Goal: Navigation & Orientation: Understand site structure

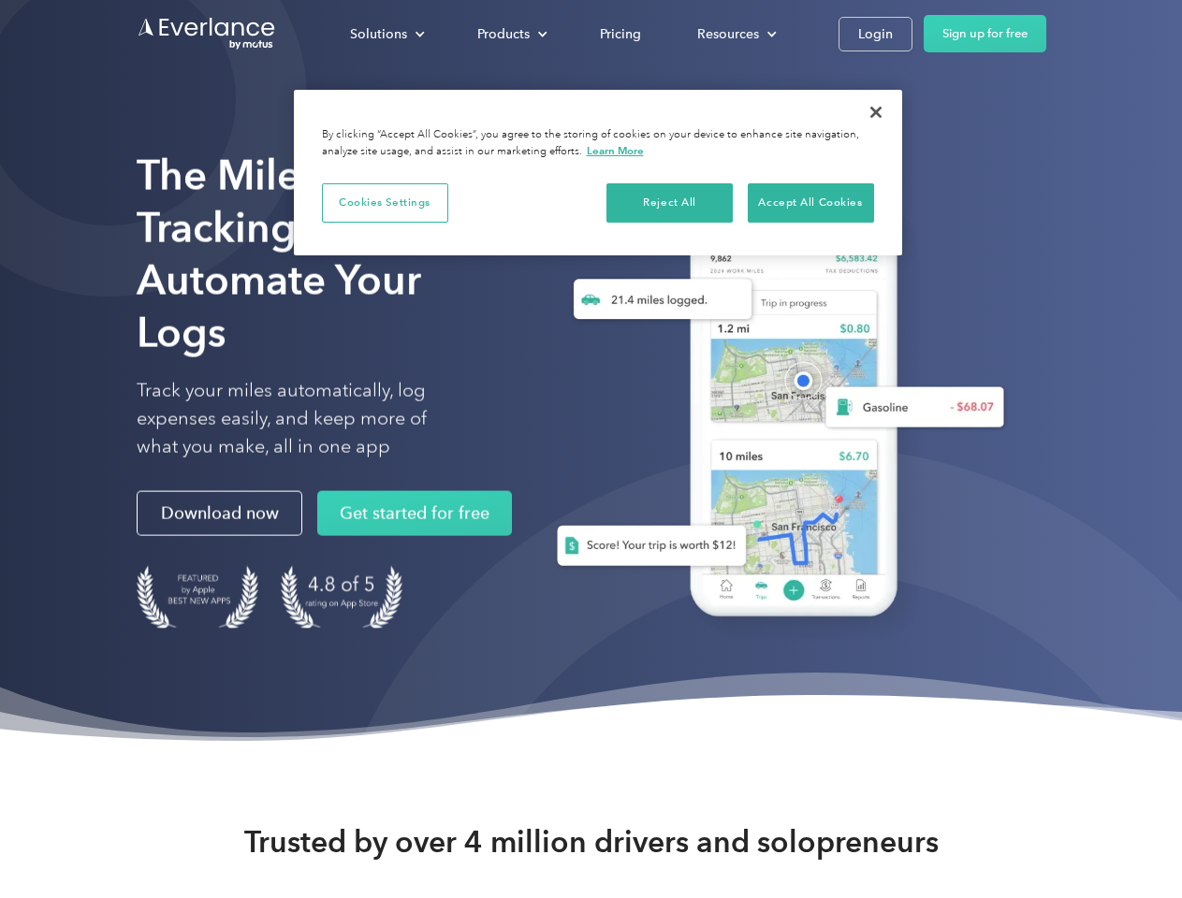
click at [387, 34] on div "Solutions" at bounding box center [378, 33] width 57 height 23
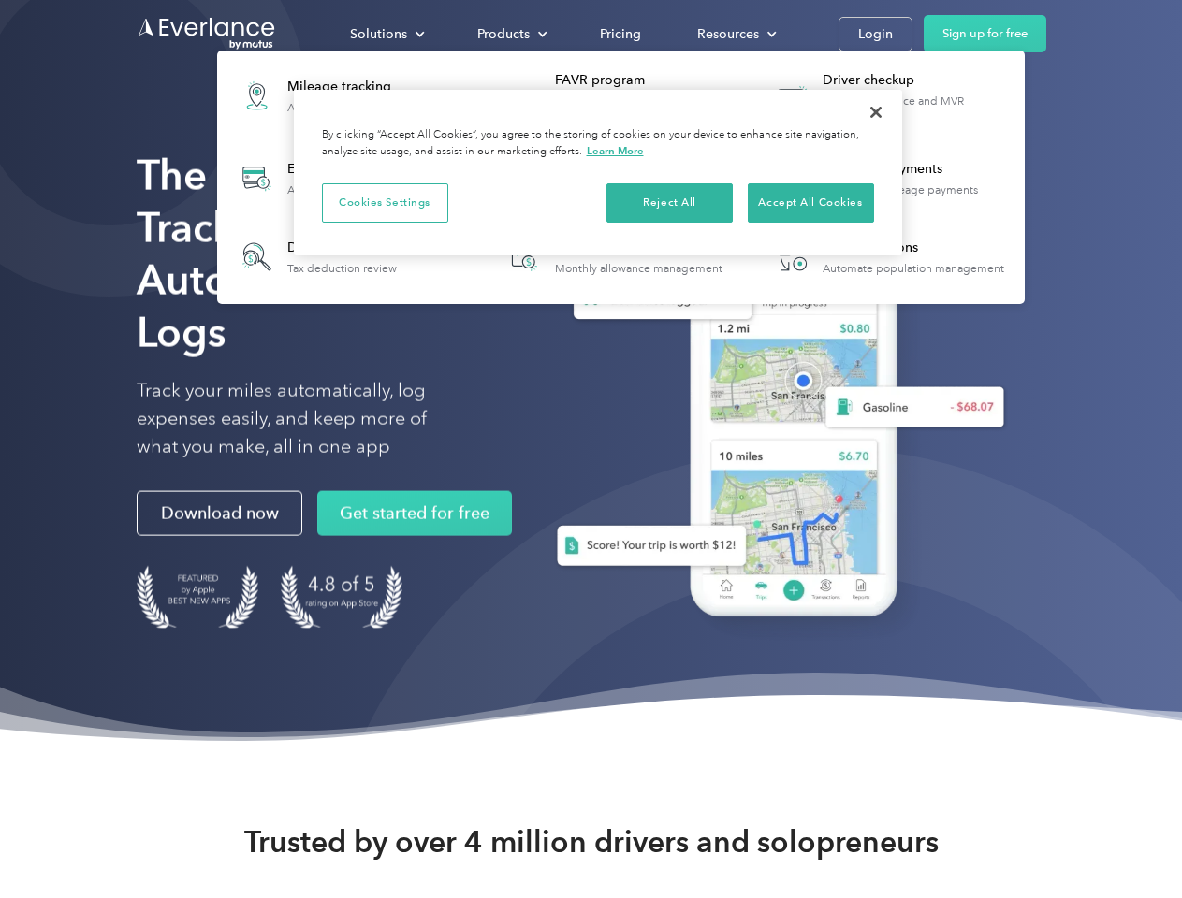
click at [510, 34] on div "Products" at bounding box center [503, 33] width 52 height 23
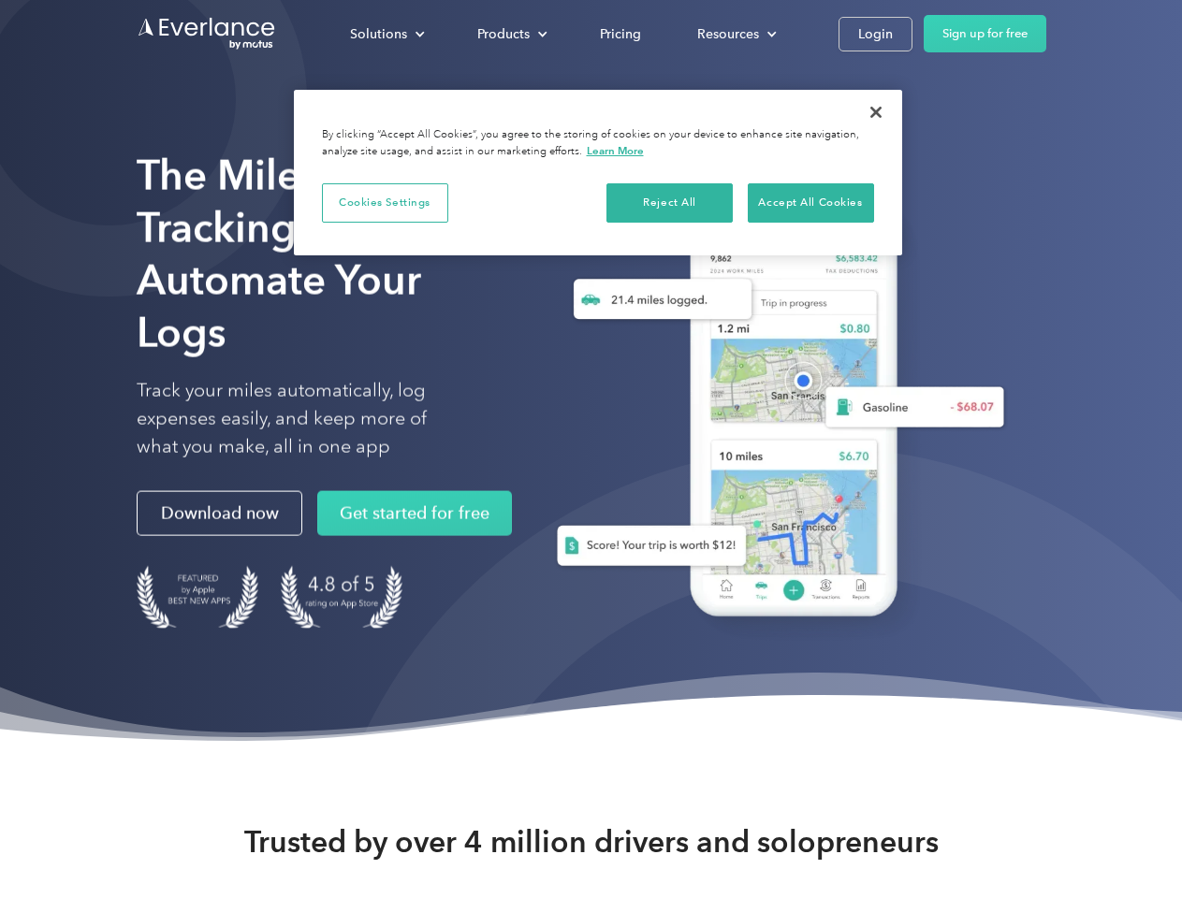
click at [735, 34] on div "Resources" at bounding box center [728, 33] width 62 height 23
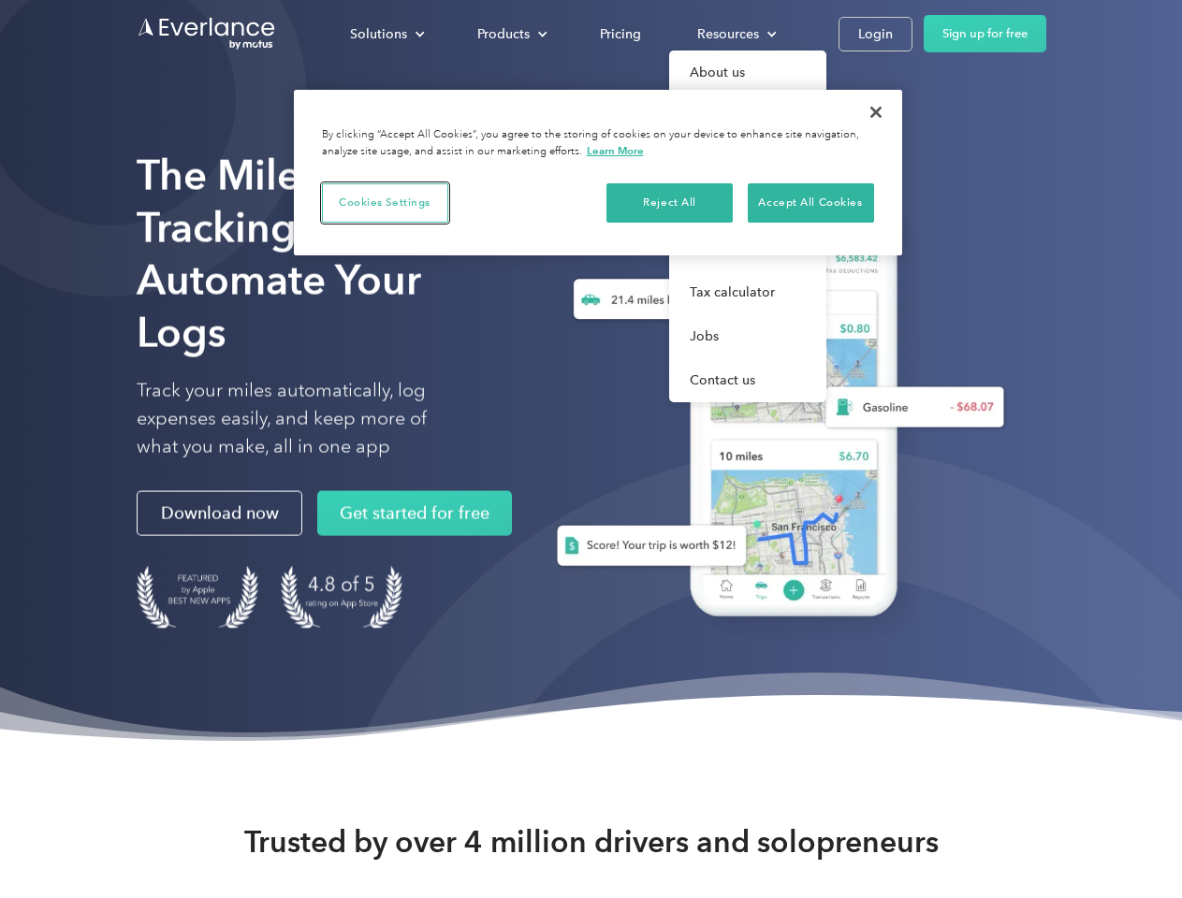
click at [385, 202] on button "Cookies Settings" at bounding box center [385, 202] width 126 height 39
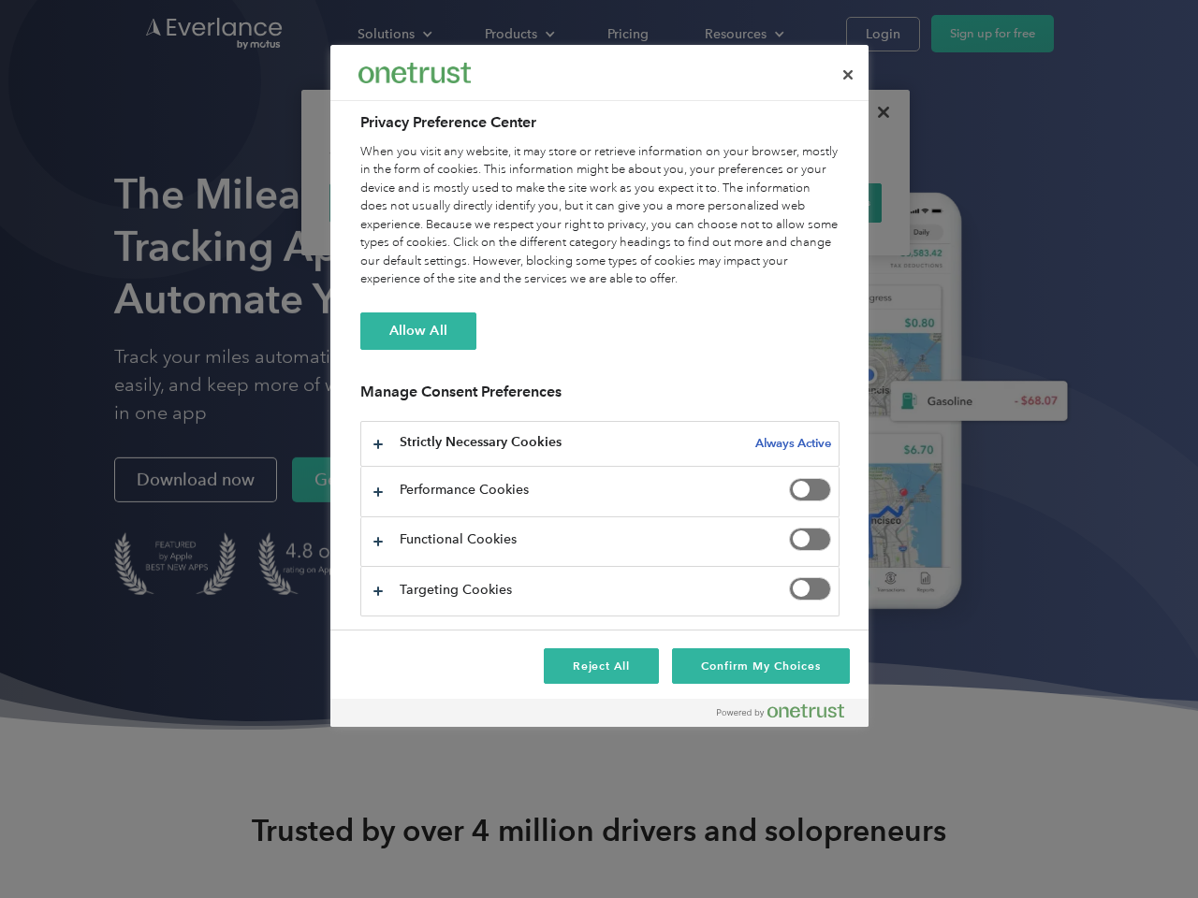
click at [670, 202] on div "When you visit any website, it may store or retrieve information on your browse…" at bounding box center [599, 216] width 479 height 146
click at [810, 202] on div "When you visit any website, it may store or retrieve information on your browse…" at bounding box center [599, 216] width 479 height 146
click at [876, 112] on div at bounding box center [599, 449] width 1198 height 898
